Goal: Navigation & Orientation: Find specific page/section

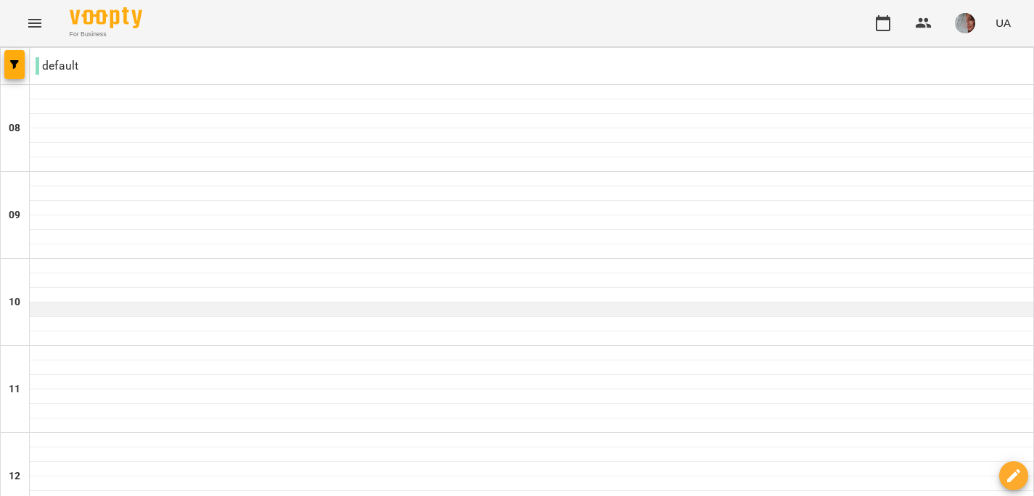
scroll to position [210, 0]
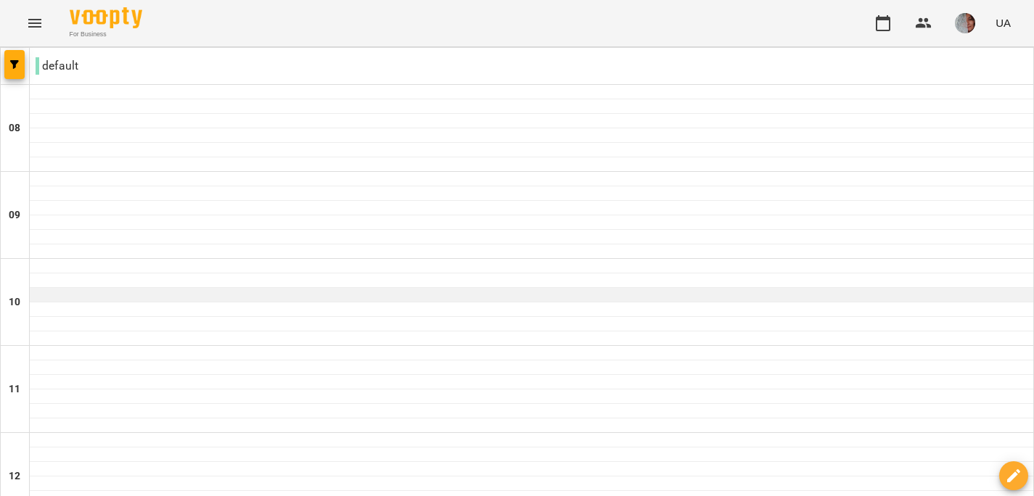
scroll to position [0, 0]
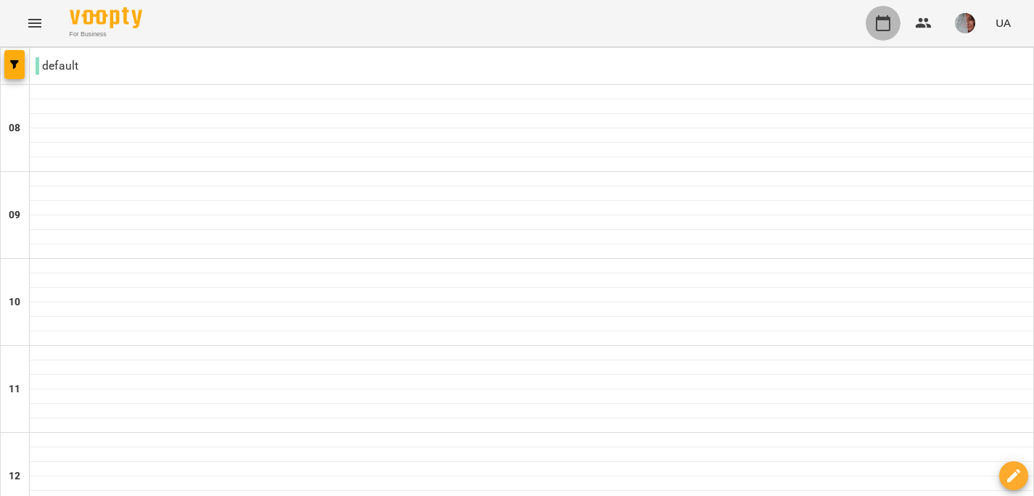
click at [882, 29] on icon "button" at bounding box center [883, 23] width 15 height 16
click at [955, 25] on img "button" at bounding box center [965, 23] width 20 height 20
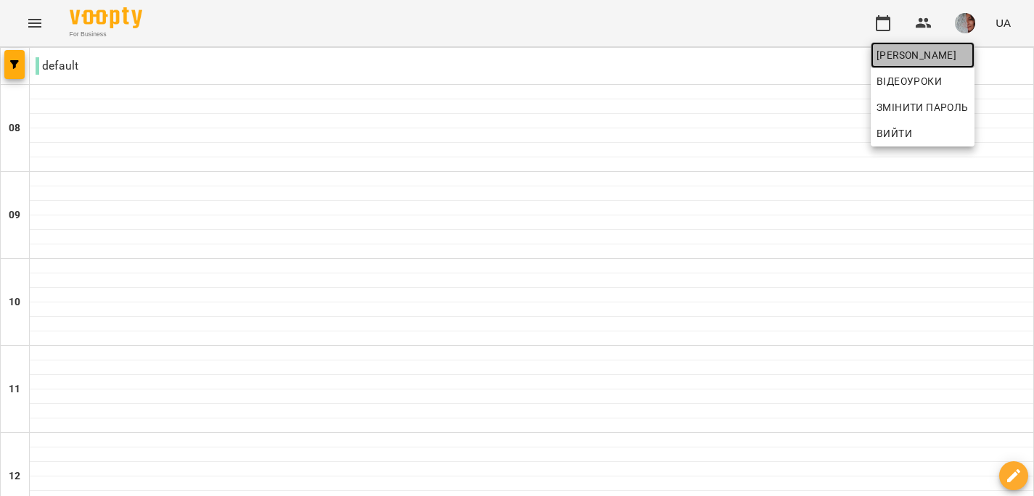
click at [960, 54] on span "[PERSON_NAME]" at bounding box center [922, 54] width 92 height 17
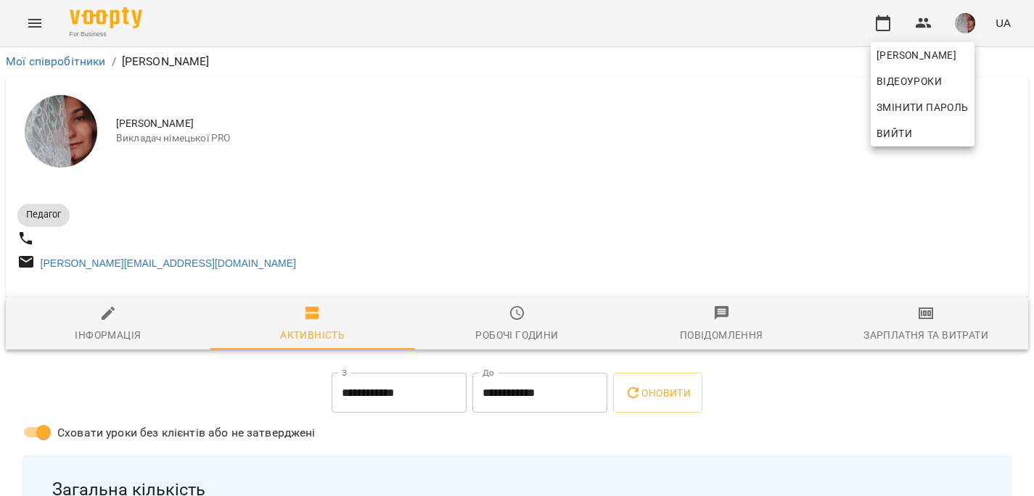
click at [36, 23] on div at bounding box center [517, 248] width 1034 height 496
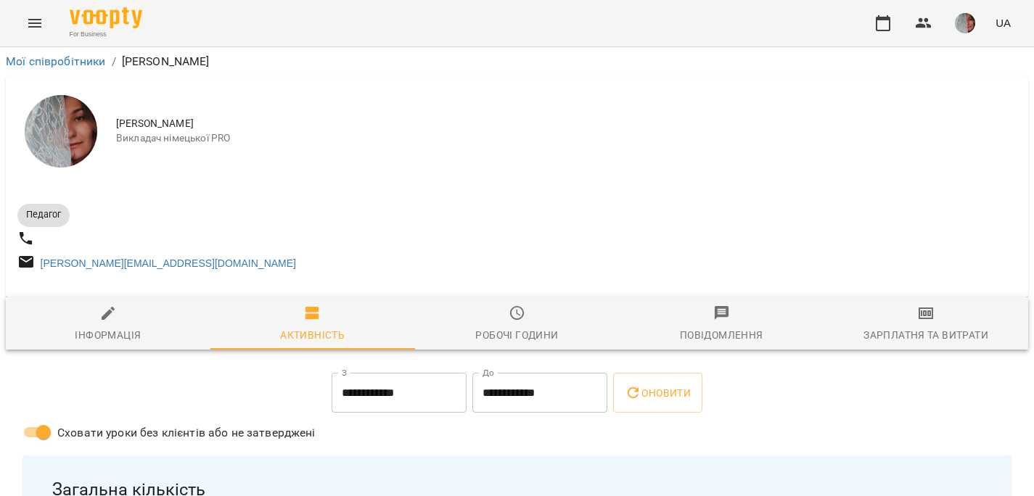
click at [36, 23] on icon "Menu" at bounding box center [34, 23] width 13 height 9
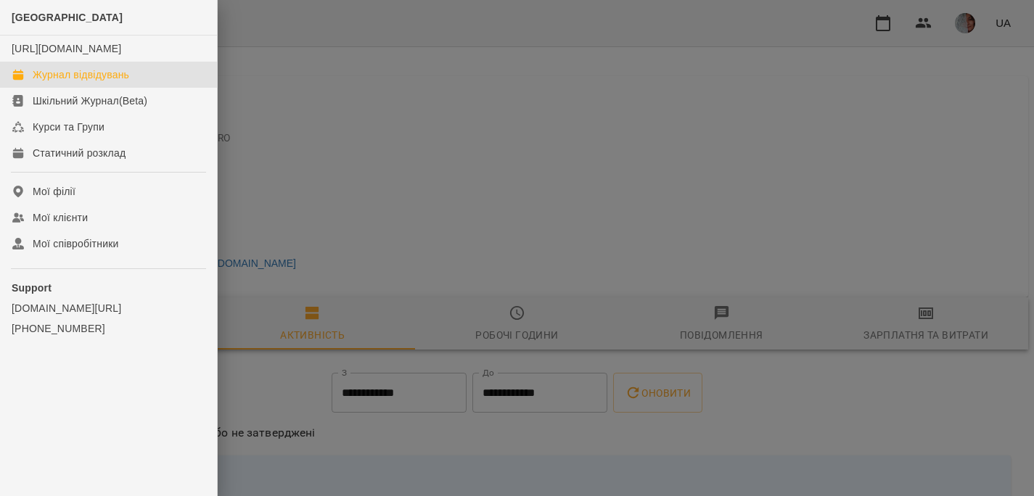
click at [62, 82] on div "Журнал відвідувань" at bounding box center [81, 74] width 96 height 15
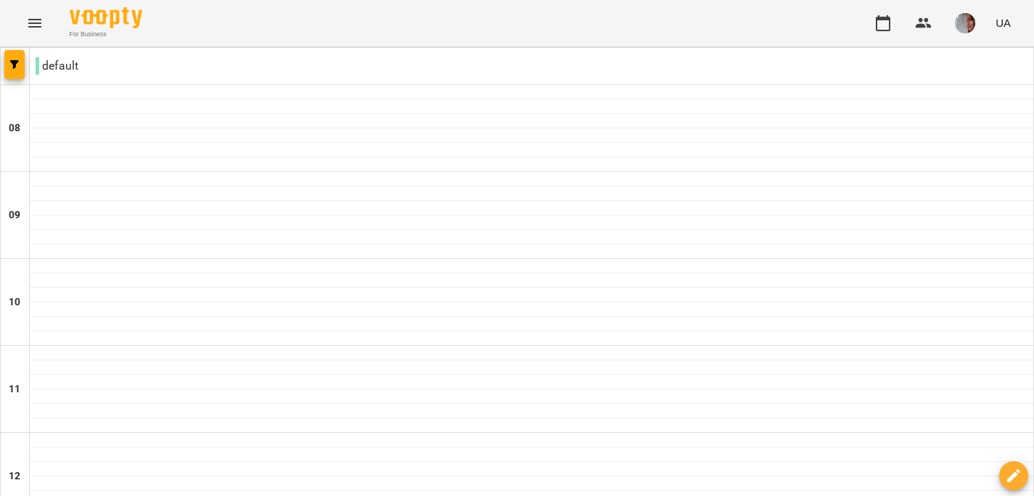
click at [38, 23] on icon "Menu" at bounding box center [34, 23] width 13 height 9
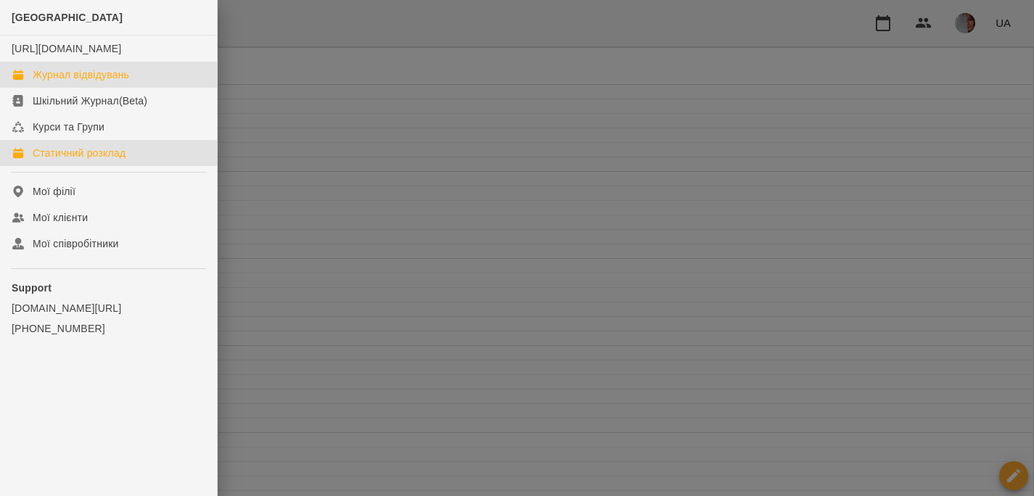
click at [49, 160] on div "Статичний розклад" at bounding box center [79, 153] width 93 height 15
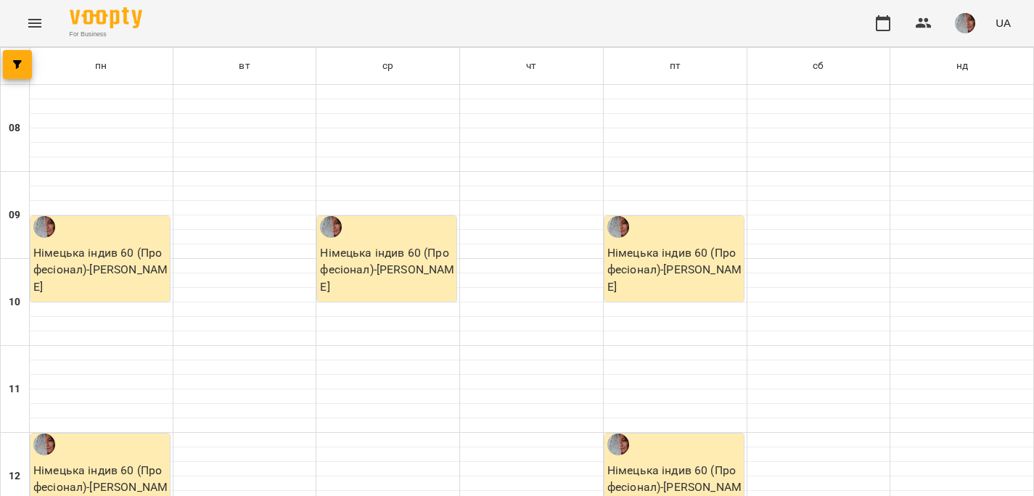
click at [37, 26] on icon "Menu" at bounding box center [34, 23] width 13 height 9
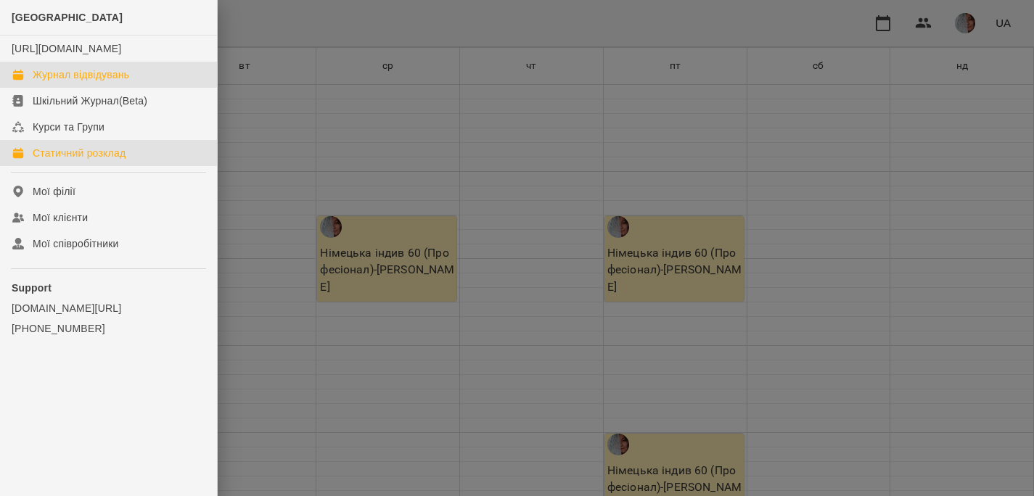
click at [40, 82] on div "Журнал відвідувань" at bounding box center [81, 74] width 96 height 15
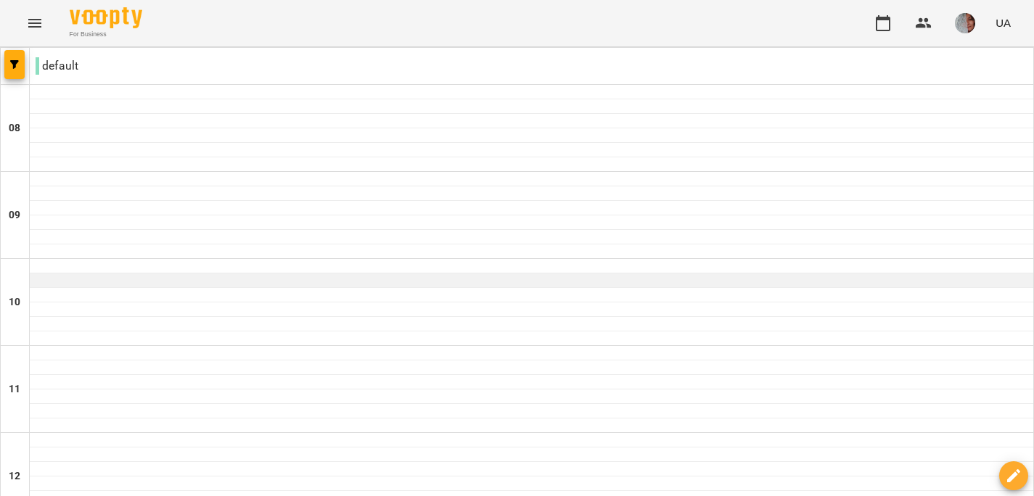
scroll to position [904, 0]
click at [30, 22] on icon "Menu" at bounding box center [34, 23] width 13 height 9
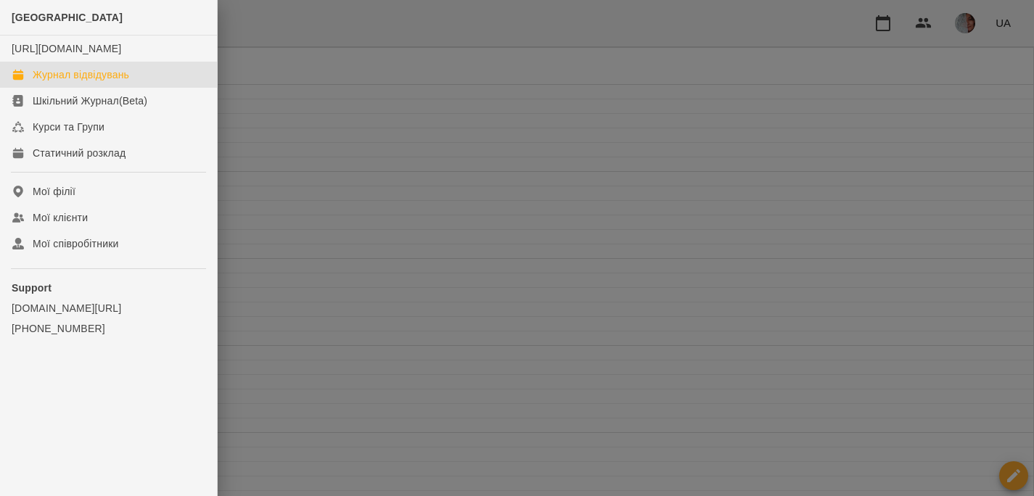
click at [405, 217] on div at bounding box center [517, 248] width 1034 height 496
